Goal: Transaction & Acquisition: Purchase product/service

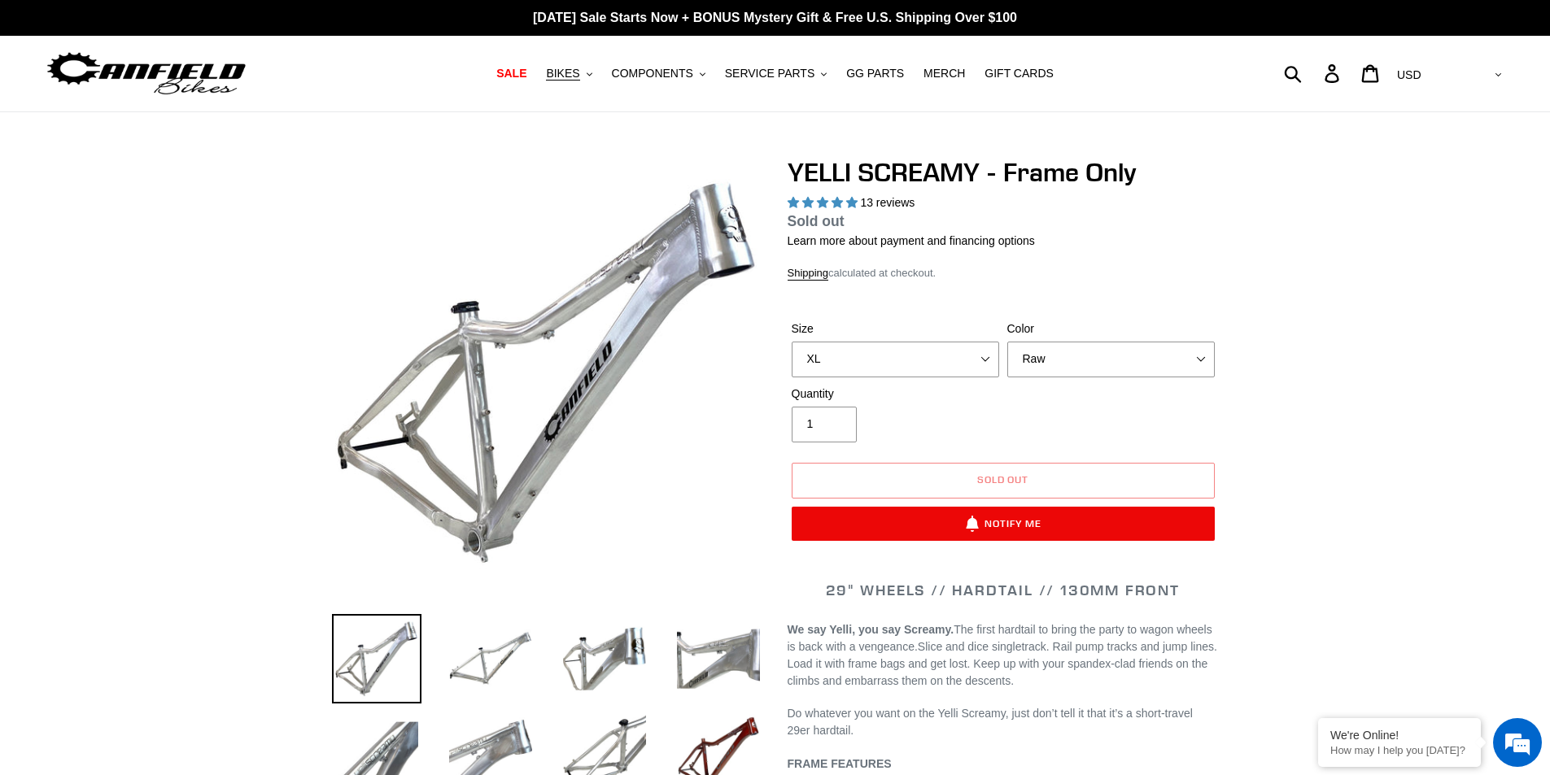
select select "highest-rating"
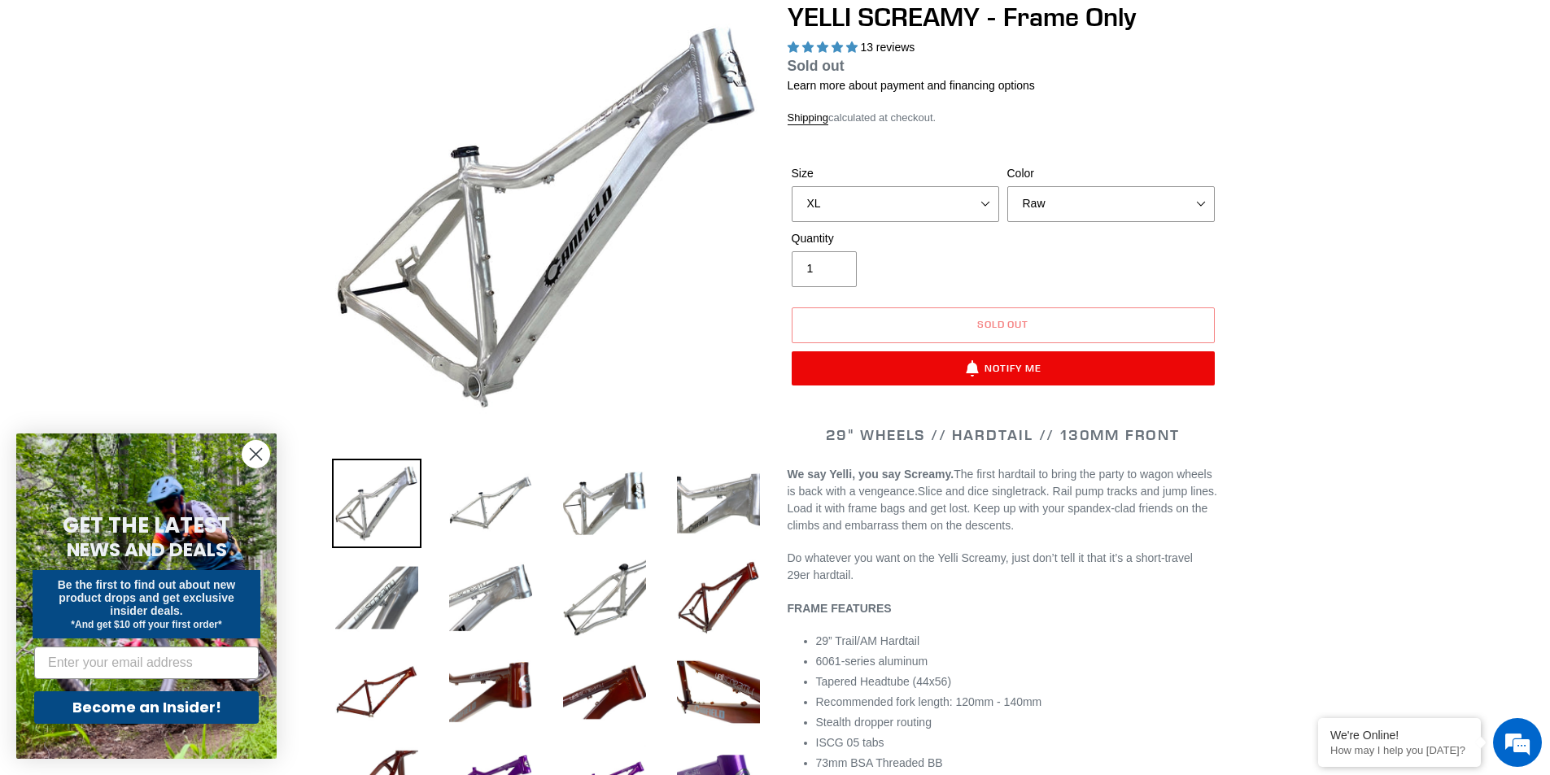
scroll to position [163, 0]
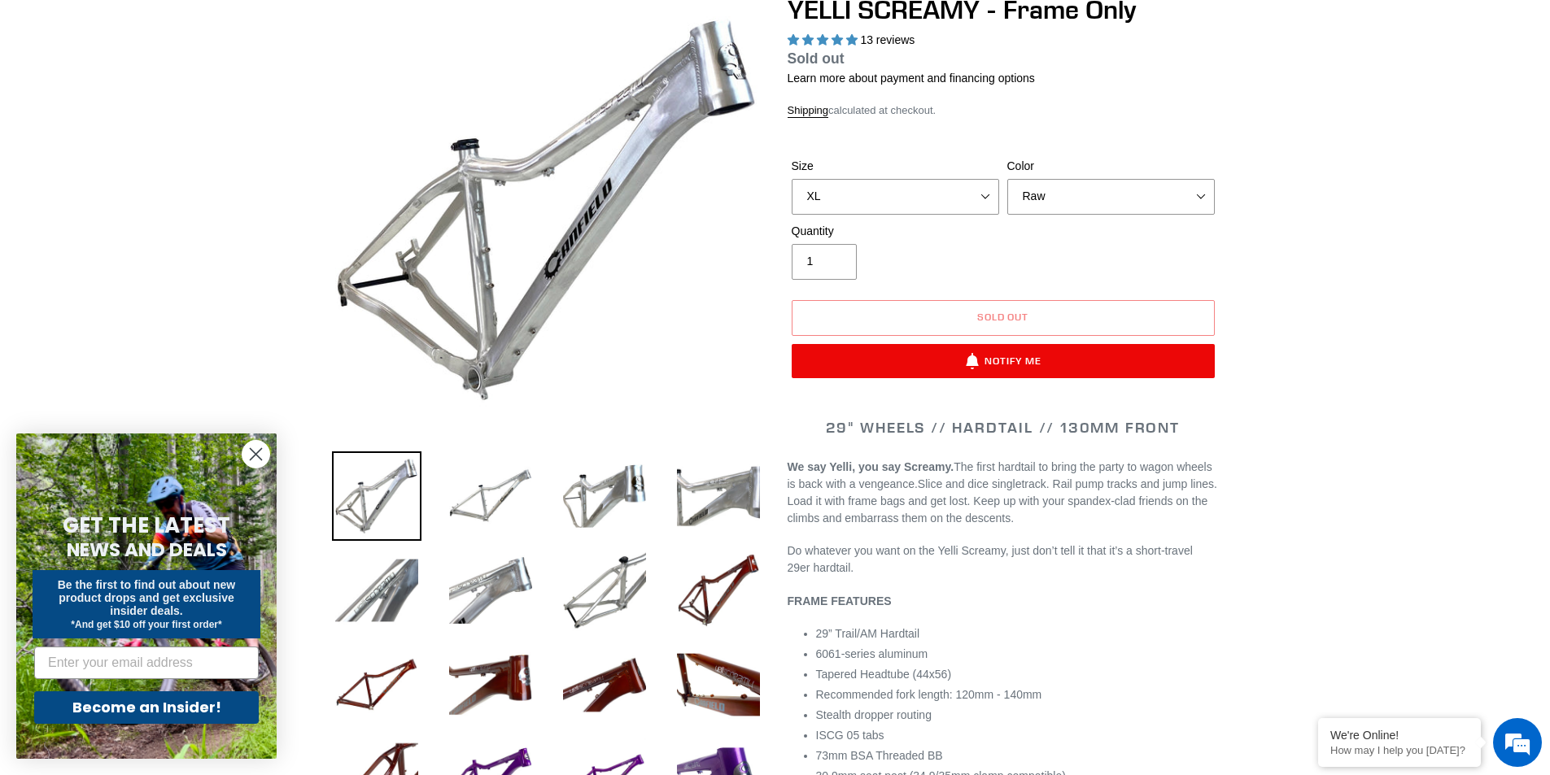
click at [1006, 205] on div "Color Translucent Copper Purple Haze Raw" at bounding box center [1111, 186] width 216 height 57
click at [1027, 203] on select "Translucent Copper Purple Haze Raw" at bounding box center [1110, 197] width 207 height 36
click at [1007, 179] on select "Translucent Copper Purple Haze Raw" at bounding box center [1110, 197] width 207 height 36
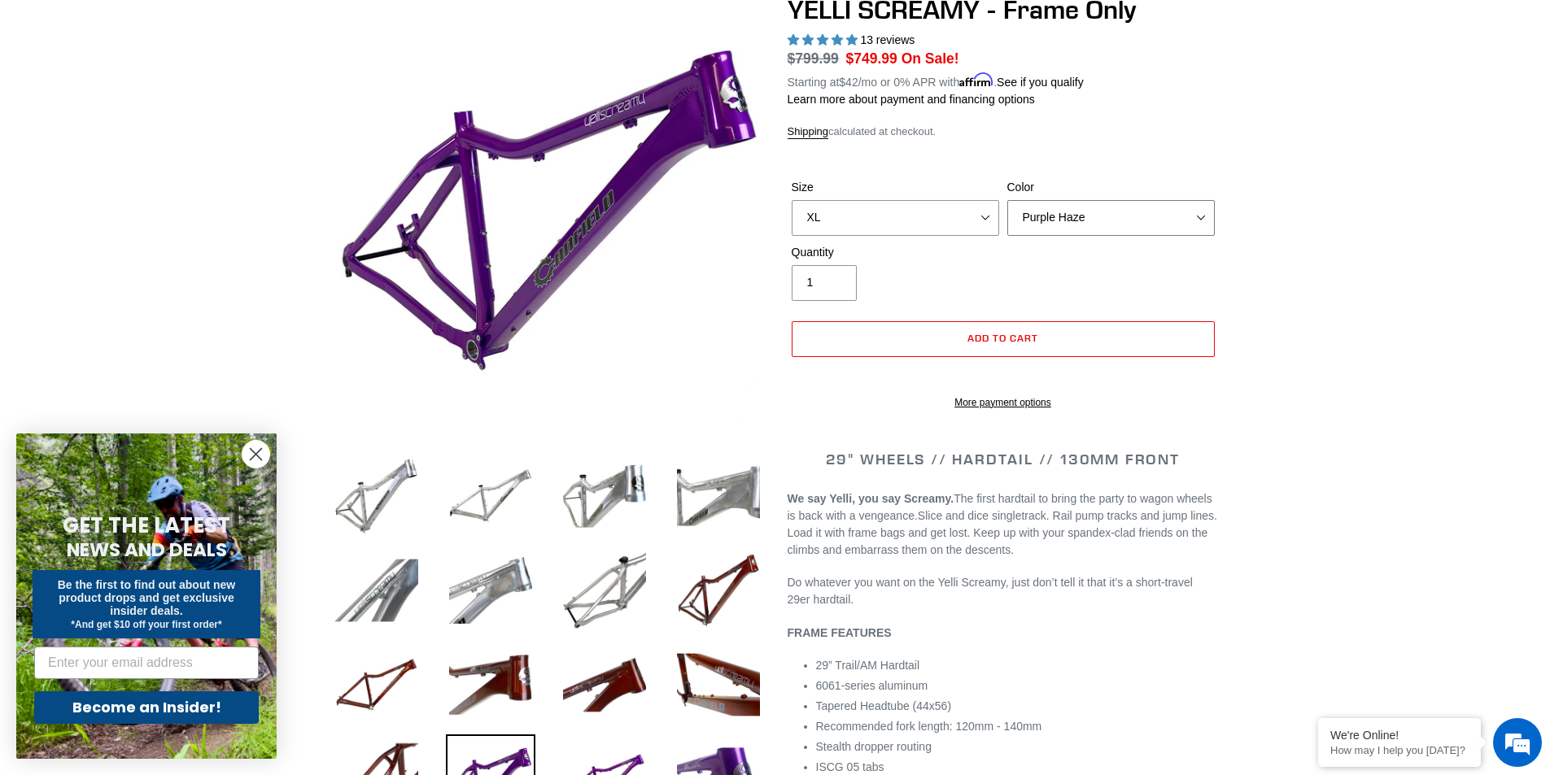
click at [1058, 212] on select "Translucent Copper Purple Haze Raw" at bounding box center [1110, 218] width 207 height 36
select select "Translucent Copper"
click at [1007, 200] on select "Translucent Copper Purple Haze Raw" at bounding box center [1110, 218] width 207 height 36
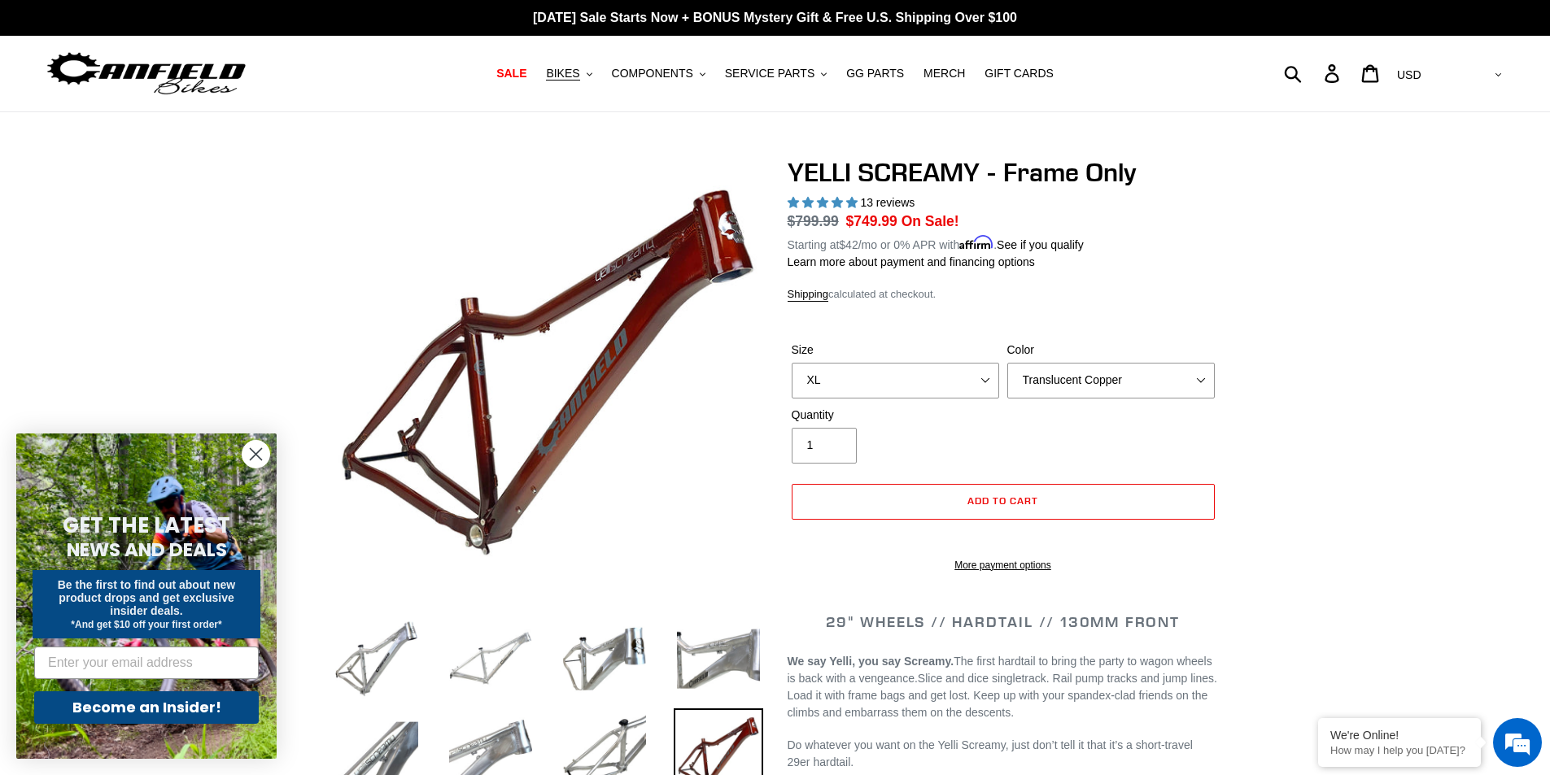
click at [501, 665] on img at bounding box center [490, 658] width 89 height 89
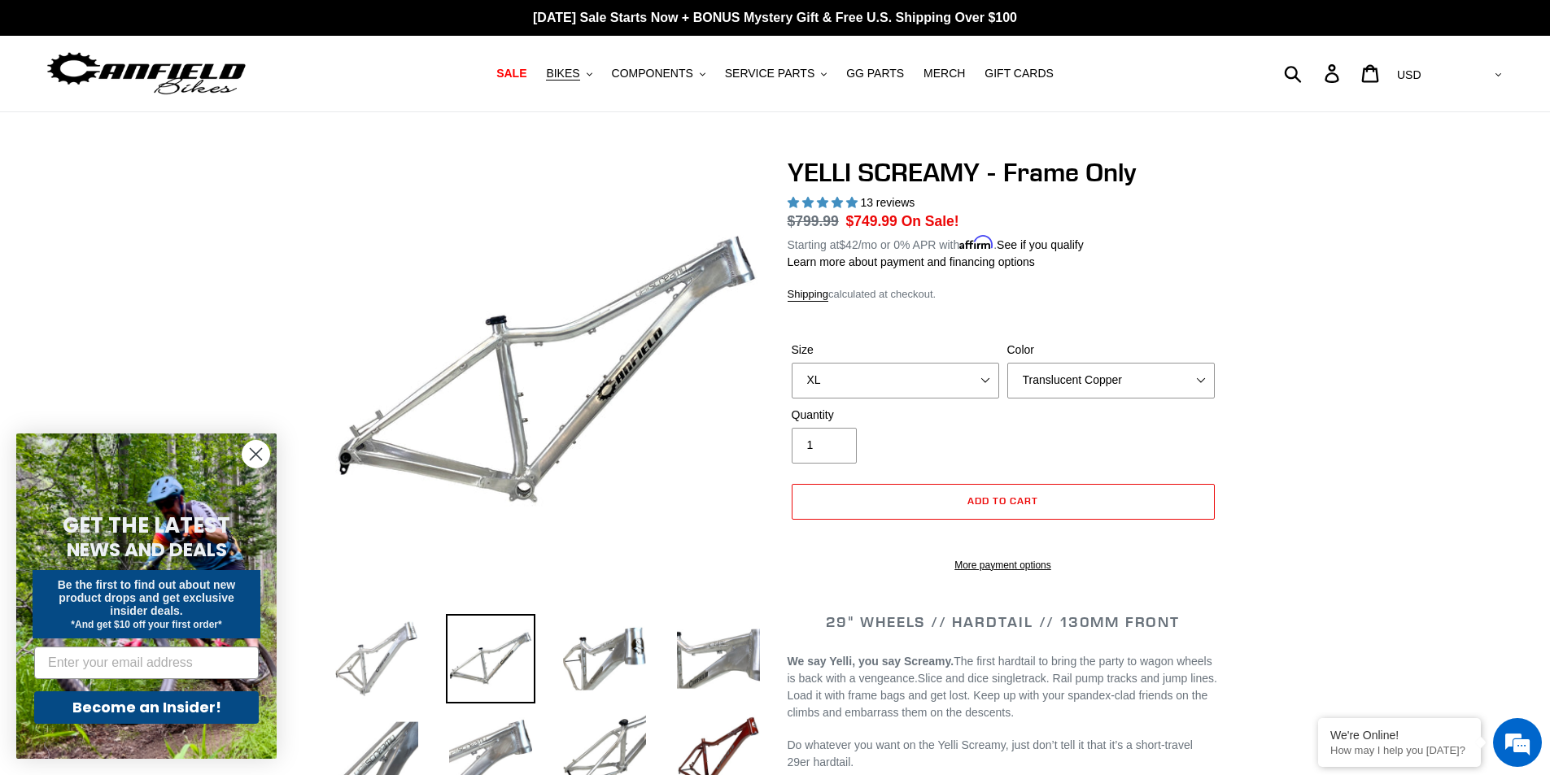
click at [382, 676] on img at bounding box center [376, 658] width 89 height 89
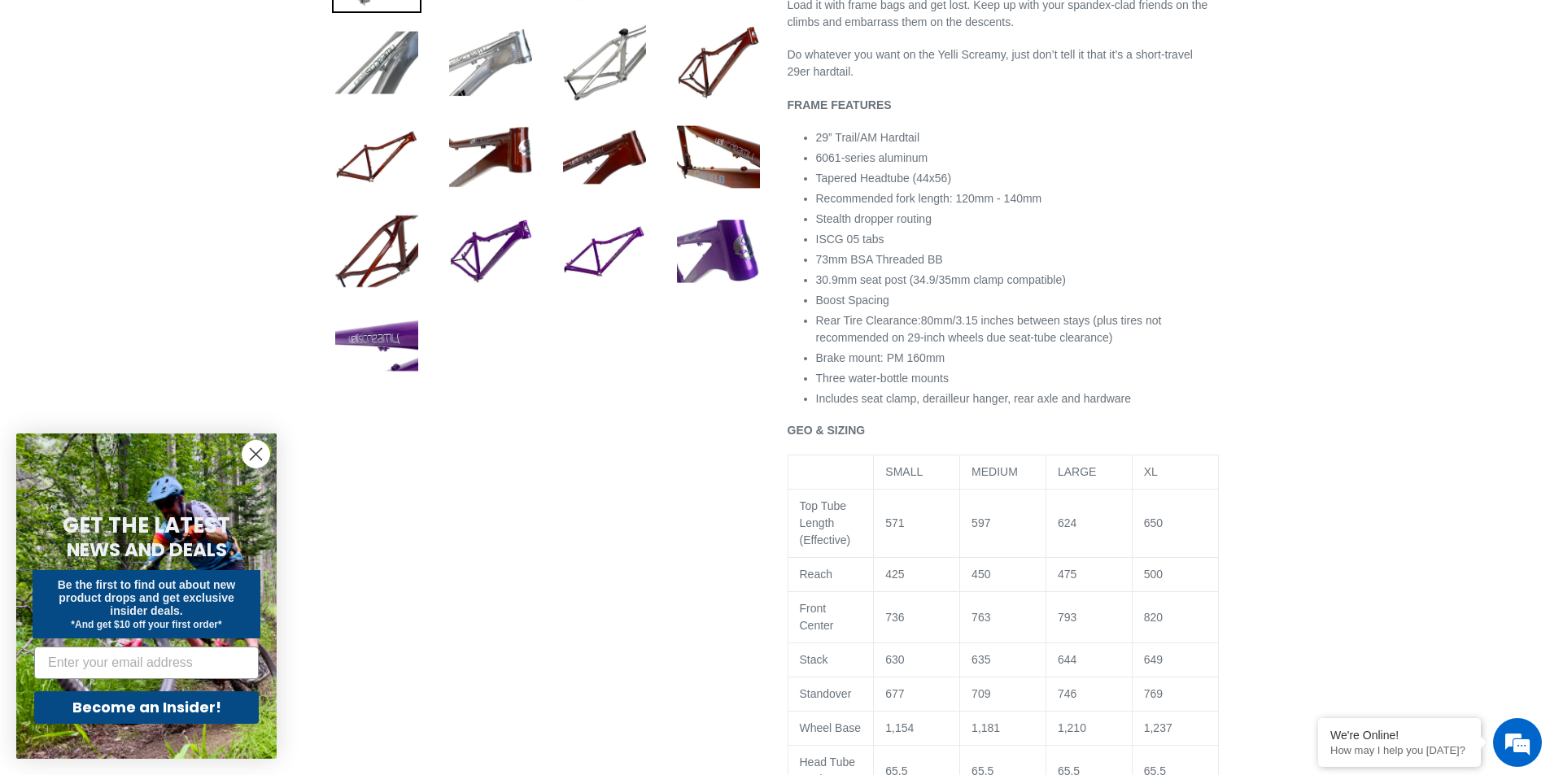
scroll to position [732, 0]
